Goal: Task Accomplishment & Management: Use online tool/utility

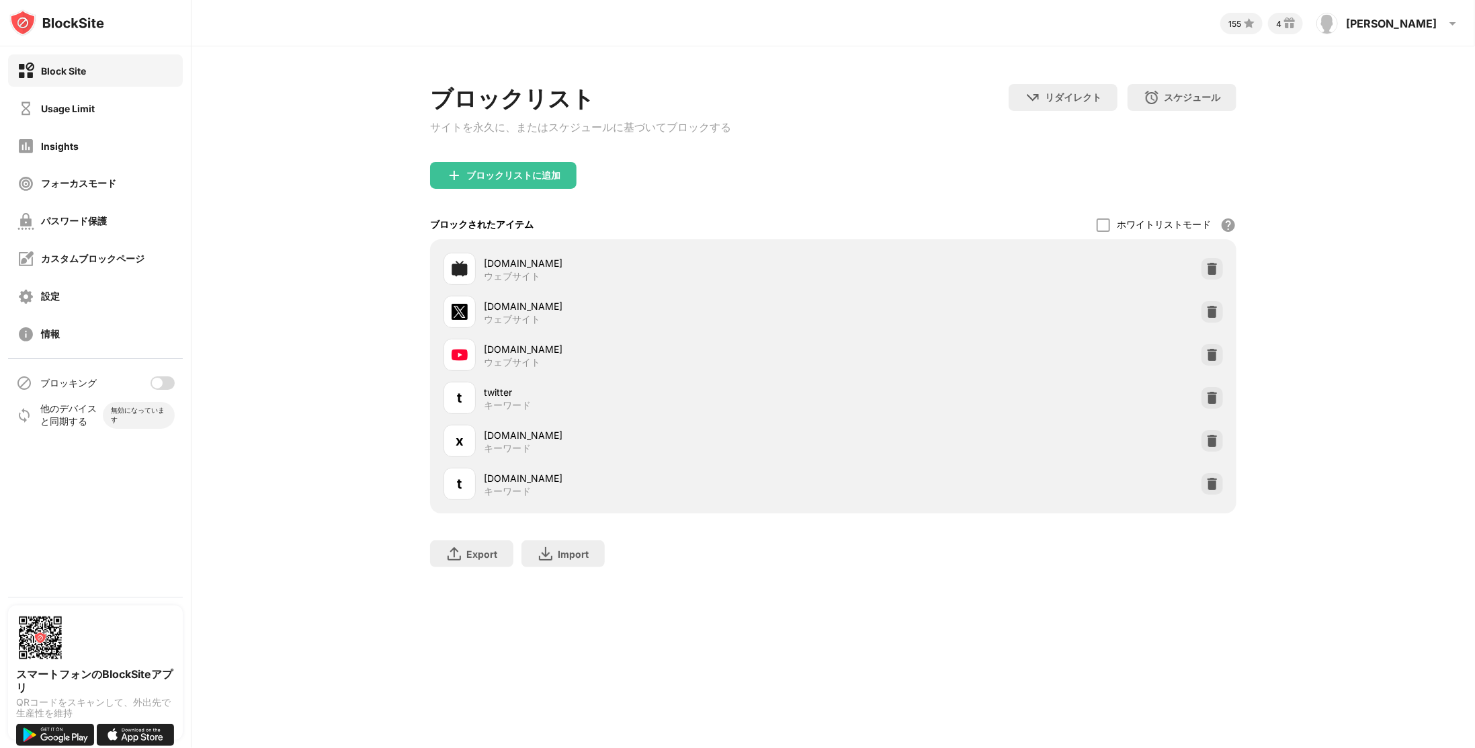
click at [159, 335] on div at bounding box center [157, 383] width 11 height 11
